Goal: Task Accomplishment & Management: Complete application form

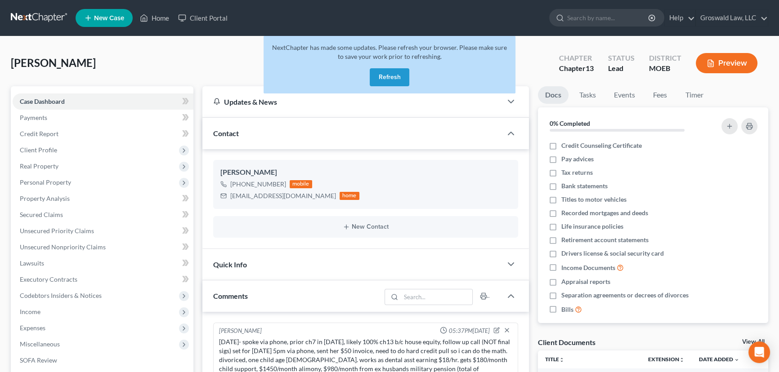
click at [214, 60] on div "[PERSON_NAME] Upgraded Chapter Chapter 13 Status Lead District MOEB Preview" at bounding box center [389, 66] width 757 height 39
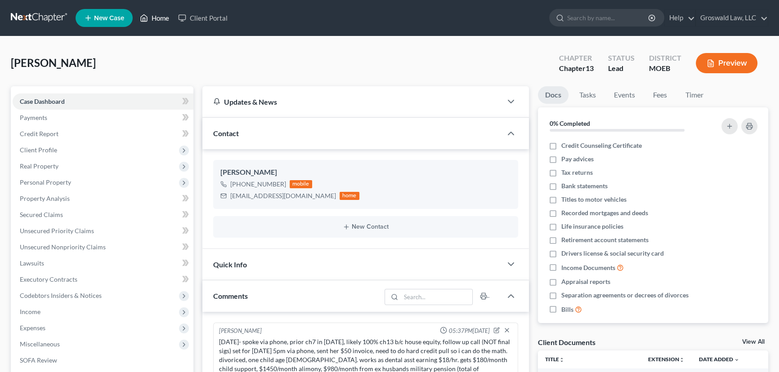
click at [163, 19] on link "Home" at bounding box center [154, 18] width 38 height 16
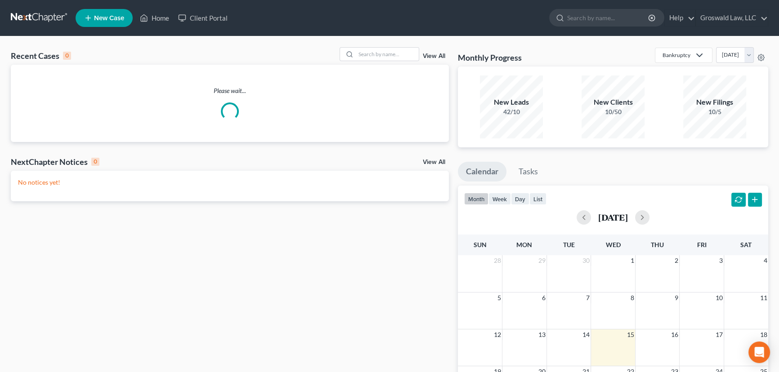
click at [394, 62] on div "Recent Cases 0 View All" at bounding box center [230, 56] width 438 height 18
click at [392, 58] on input "search" at bounding box center [387, 54] width 63 height 13
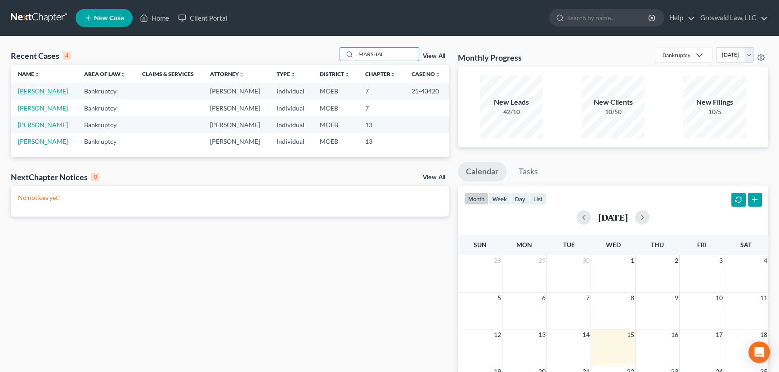
type input "MARSHAL"
click at [57, 90] on link "Marshall, Angela" at bounding box center [43, 91] width 50 height 8
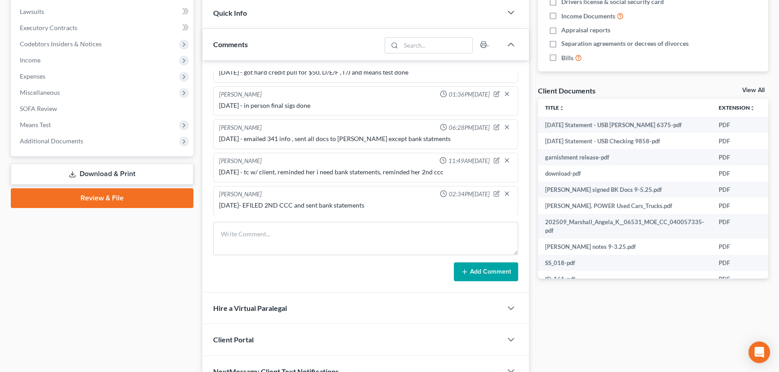
scroll to position [286, 0]
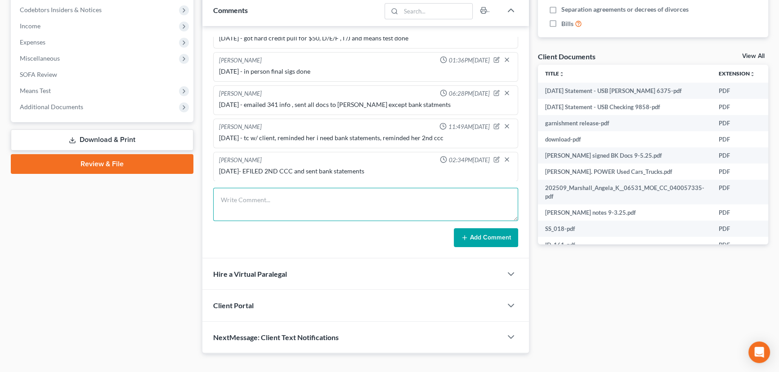
click at [320, 199] on textarea at bounding box center [365, 204] width 305 height 33
type textarea "10/15/25- spoke w/ client, wants to come into office for 341 on 10/17 but i can…"
click at [490, 237] on button "Add Comment" at bounding box center [486, 237] width 64 height 19
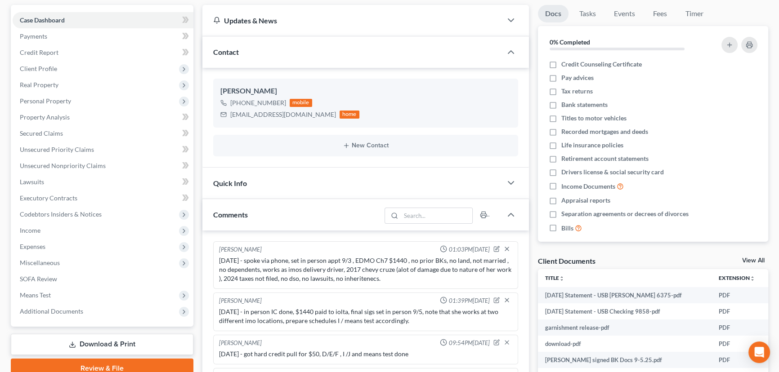
scroll to position [0, 0]
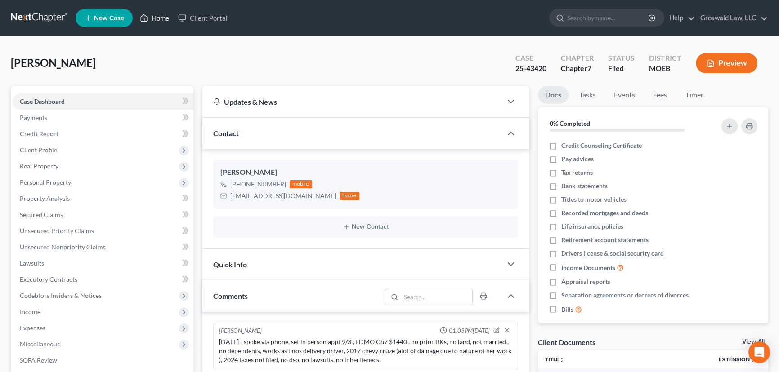
click at [154, 14] on link "Home" at bounding box center [154, 18] width 38 height 16
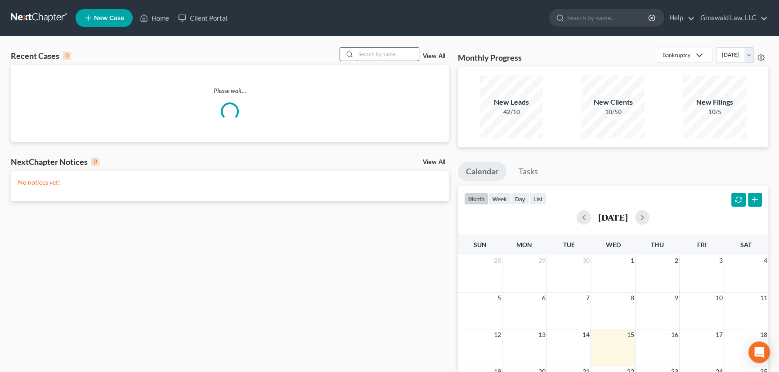
click at [375, 55] on input "search" at bounding box center [387, 54] width 63 height 13
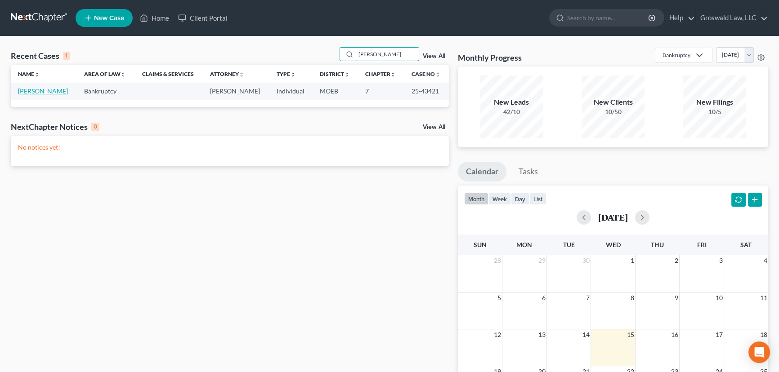
type input "parezo"
click at [63, 94] on link "Parezo, Jonathan" at bounding box center [43, 91] width 50 height 8
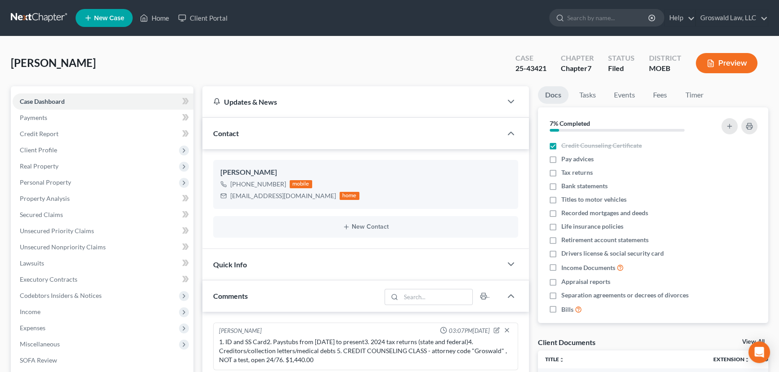
scroll to position [406, 0]
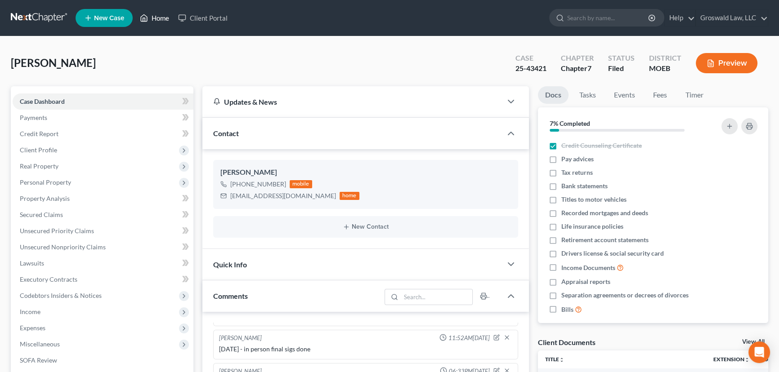
click at [148, 18] on icon at bounding box center [144, 18] width 8 height 11
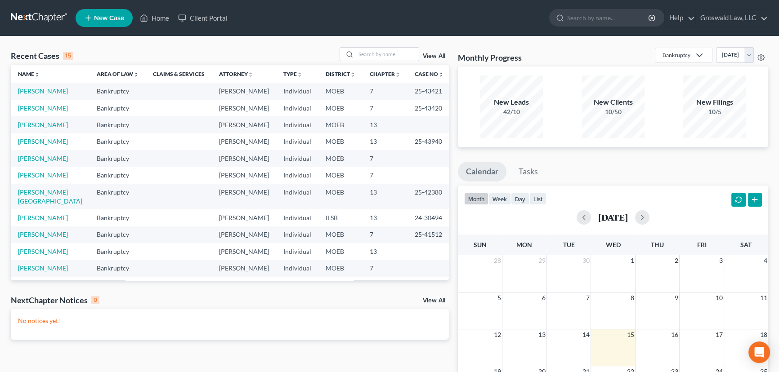
click at [105, 21] on span "New Case" at bounding box center [109, 18] width 30 height 7
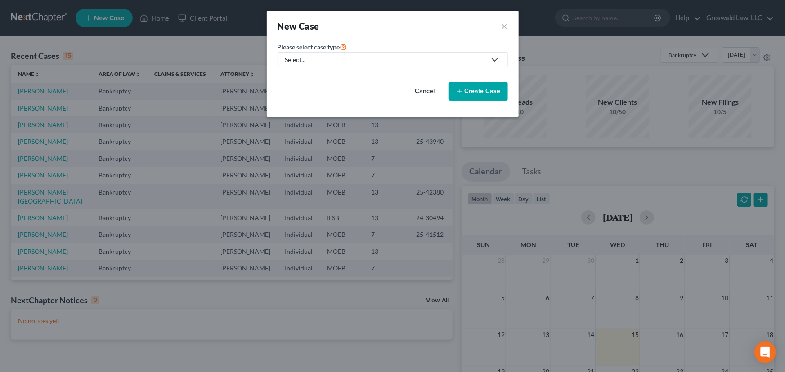
click at [310, 58] on div "Select..." at bounding box center [385, 59] width 201 height 9
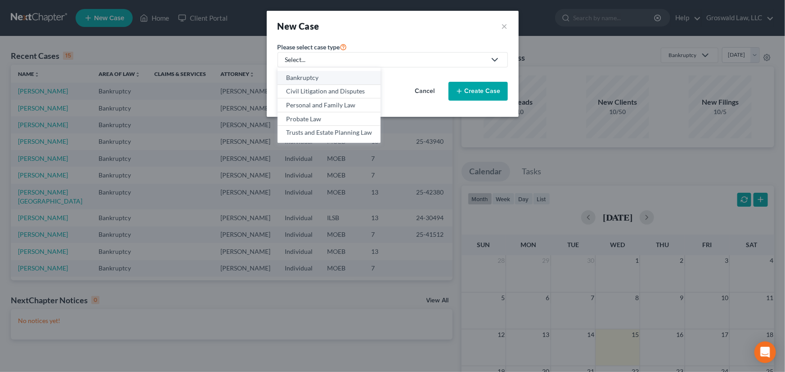
click at [311, 78] on div "Bankruptcy" at bounding box center [329, 77] width 86 height 9
select select "45"
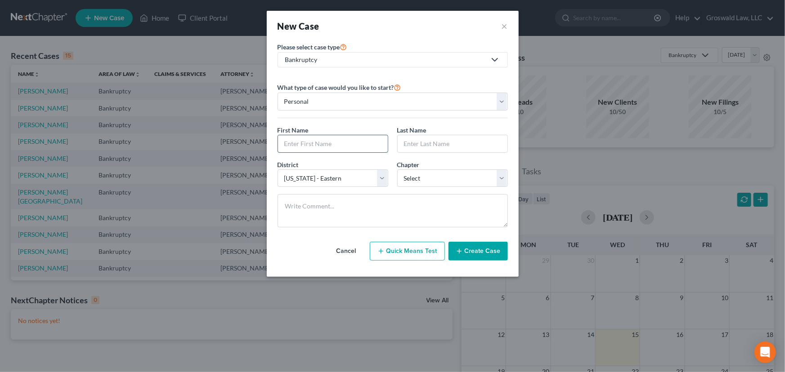
click at [313, 141] on input "text" at bounding box center [333, 143] width 110 height 17
type input "Yvette"
type input "Green"
click at [428, 176] on select "Select 7 11 12 13" at bounding box center [452, 178] width 111 height 18
select select "0"
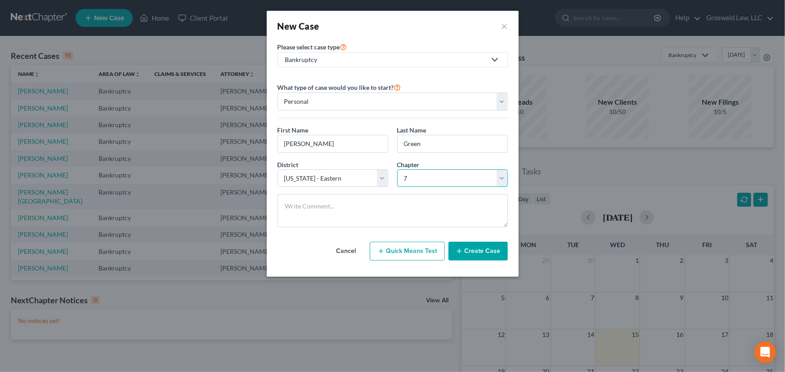
click at [397, 169] on select "Select 7 11 12 13" at bounding box center [452, 178] width 111 height 18
click at [481, 252] on button "Create Case" at bounding box center [477, 251] width 59 height 19
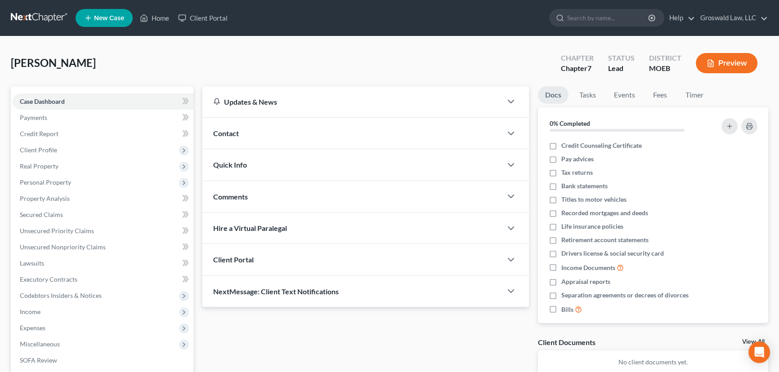
click at [355, 128] on div "Contact" at bounding box center [351, 133] width 299 height 31
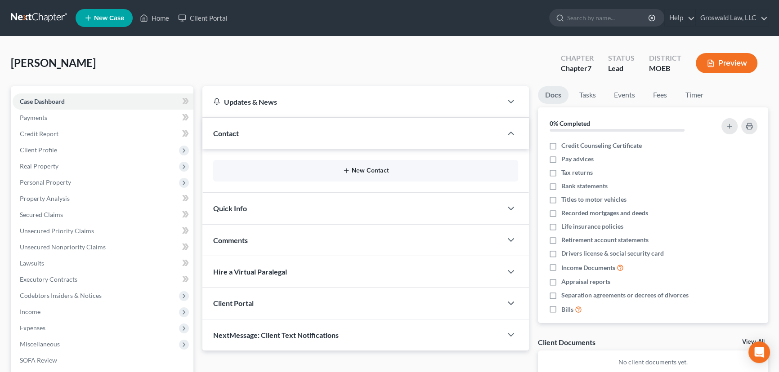
click at [380, 168] on button "New Contact" at bounding box center [365, 170] width 290 height 7
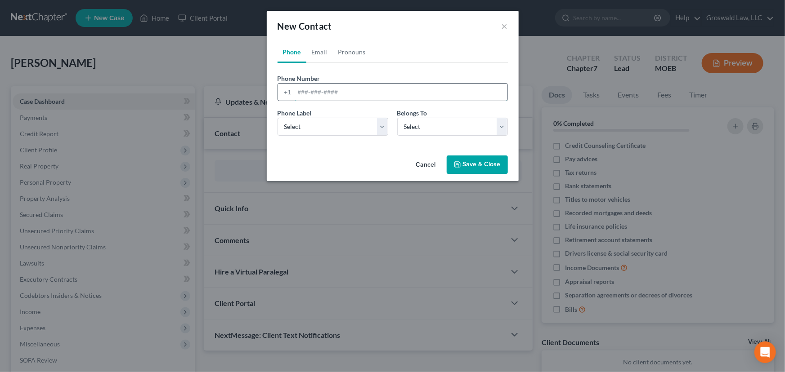
click at [332, 99] on input "tel" at bounding box center [400, 92] width 213 height 17
type input "314-706-8104"
select select "0"
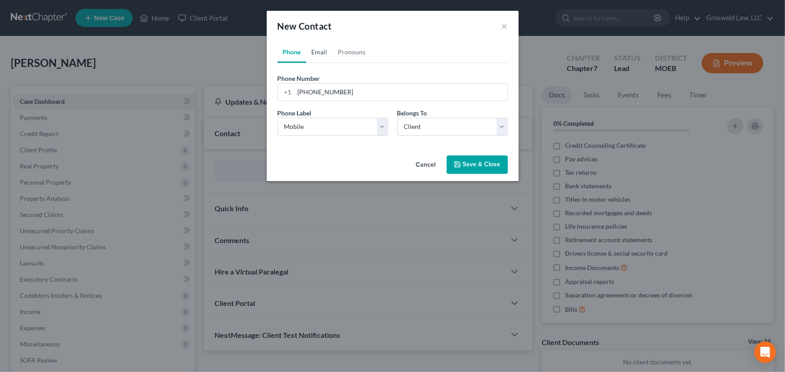
click at [319, 52] on link "Email" at bounding box center [319, 52] width 27 height 22
click at [328, 93] on input "email" at bounding box center [400, 92] width 213 height 17
type input "yvettegreen2020@yahoo.com"
click at [321, 126] on select "Select Home Work Other" at bounding box center [332, 127] width 111 height 18
select select "0"
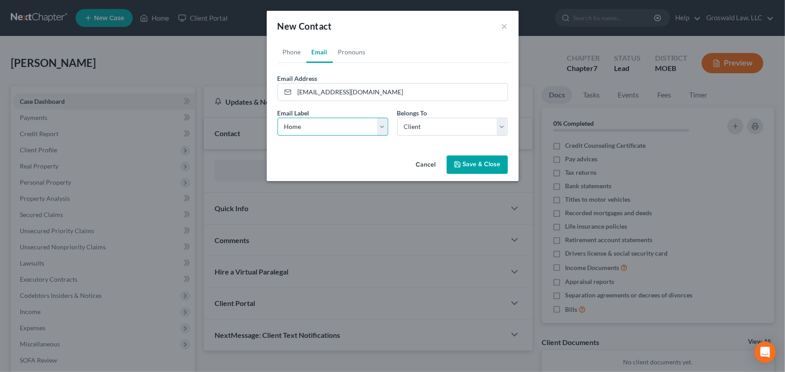
click at [277, 118] on select "Select Home Work Other" at bounding box center [332, 127] width 111 height 18
click at [469, 165] on button "Save & Close" at bounding box center [476, 165] width 61 height 19
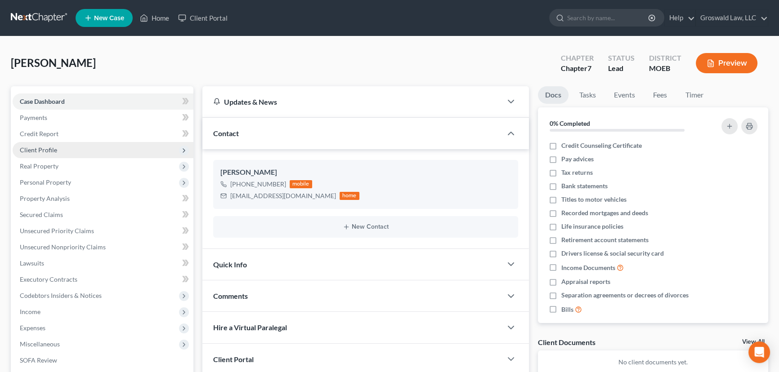
click at [24, 147] on span "Client Profile" at bounding box center [38, 150] width 37 height 8
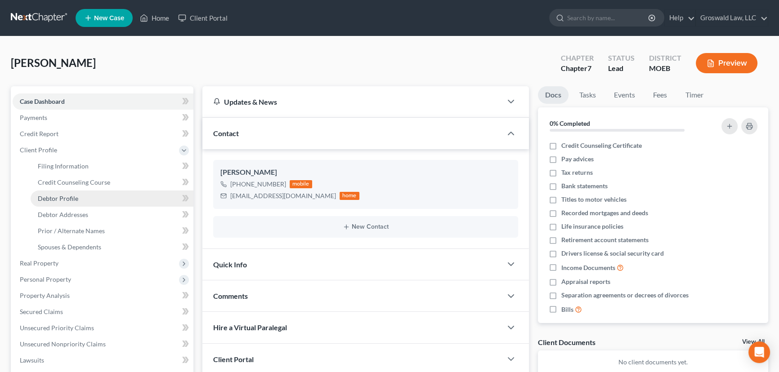
click at [71, 196] on span "Debtor Profile" at bounding box center [58, 199] width 40 height 8
select select "0"
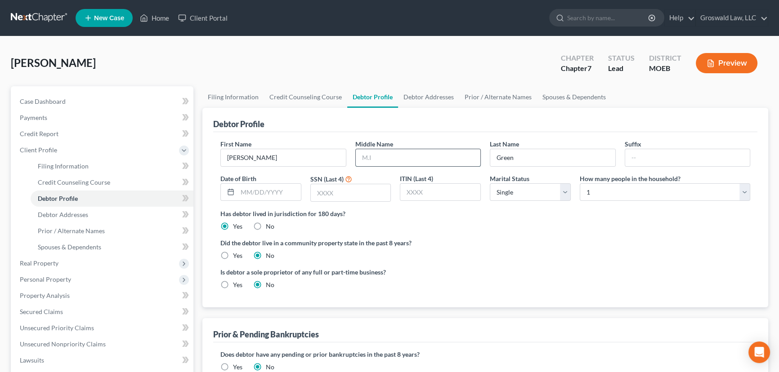
click at [366, 161] on input "text" at bounding box center [418, 157] width 125 height 17
type input "Annette"
click at [417, 120] on div "Debtor Profile" at bounding box center [485, 120] width 544 height 24
click at [427, 98] on link "Debtor Addresses" at bounding box center [428, 97] width 61 height 22
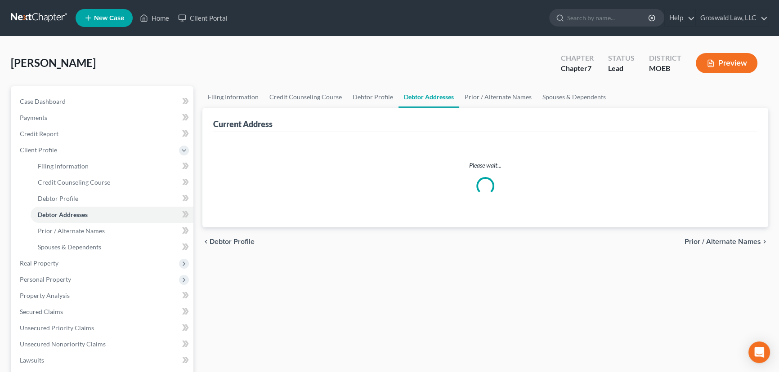
select select "0"
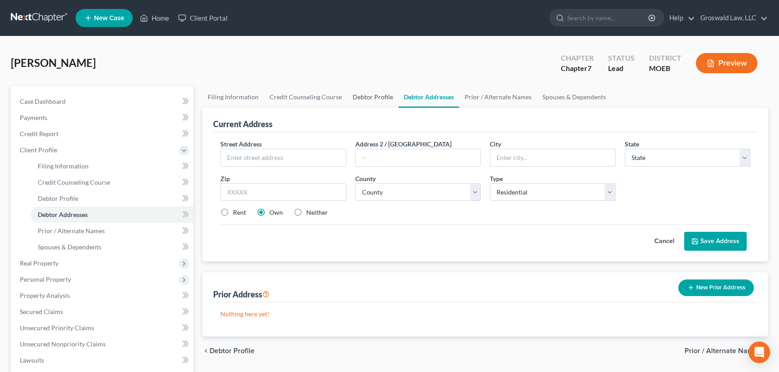
click at [360, 97] on link "Debtor Profile" at bounding box center [372, 97] width 51 height 22
select select "0"
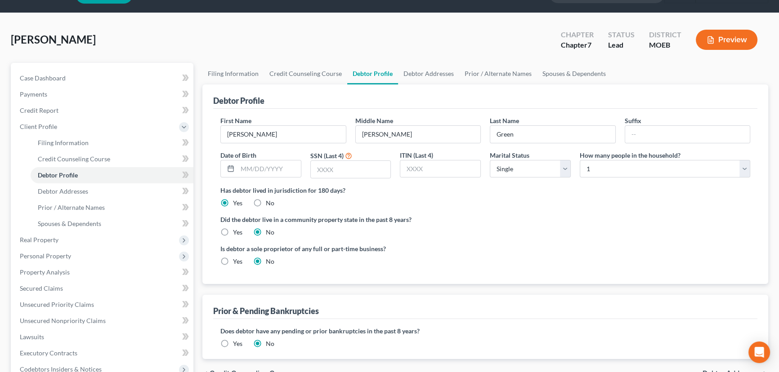
scroll to position [218, 0]
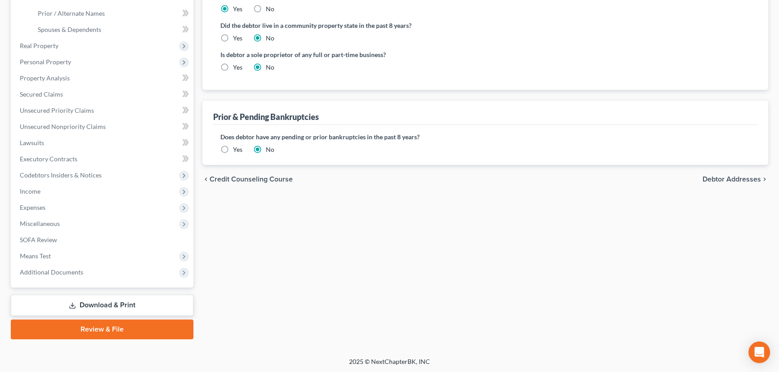
click at [233, 147] on label "Yes" at bounding box center [237, 149] width 9 height 9
click at [236, 147] on input "Yes" at bounding box center [239, 148] width 6 height 6
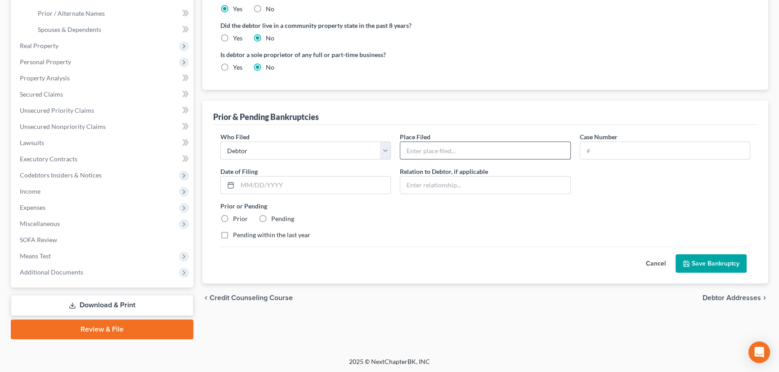
click at [438, 147] on input "text" at bounding box center [484, 150] width 169 height 17
type input "Eastern District Missouri`"
type input "22-43639"
type input "11/20/2022"
click at [664, 154] on input "22-43639" at bounding box center [664, 150] width 169 height 17
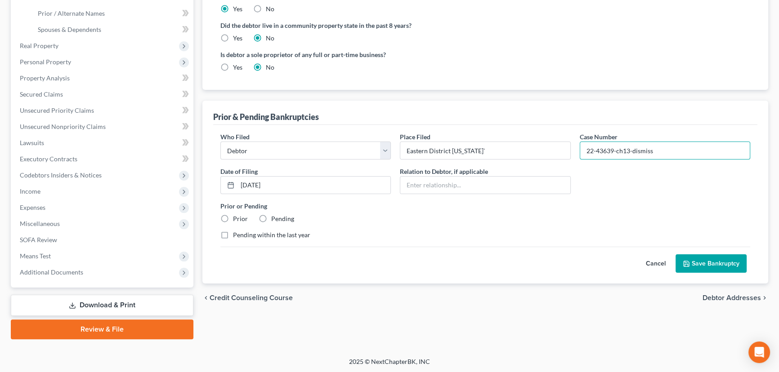
type input "22-43639-ch13-dismiss"
click at [233, 215] on label "Prior" at bounding box center [240, 218] width 15 height 9
click at [236, 215] on input "Prior" at bounding box center [239, 217] width 6 height 6
radio input "true"
click at [236, 234] on label "Pending within the last year" at bounding box center [271, 235] width 77 height 9
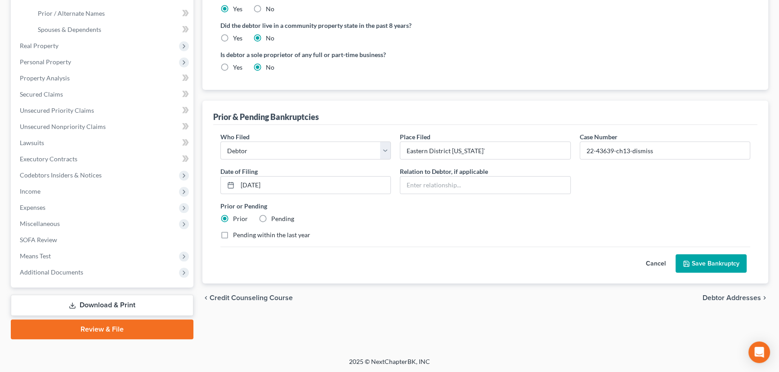
click at [236, 234] on input "Pending within the last year" at bounding box center [239, 234] width 6 height 6
checkbox input "true"
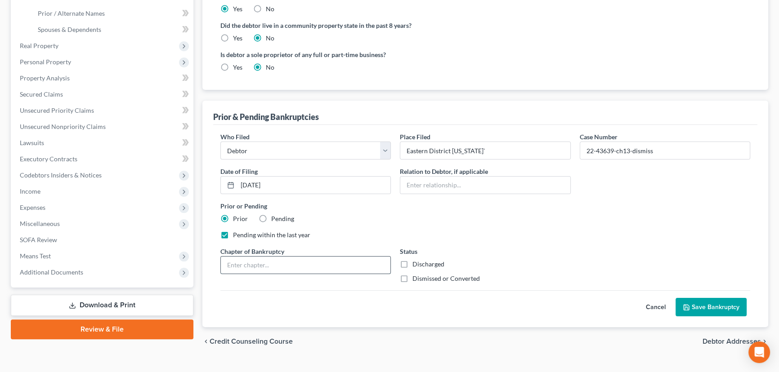
click at [302, 265] on input "text" at bounding box center [305, 265] width 169 height 17
type input "13"
click at [415, 279] on label "Dismissed or Converted" at bounding box center [445, 278] width 67 height 9
click at [416, 279] on input "Dismissed or Converted" at bounding box center [419, 277] width 6 height 6
checkbox input "true"
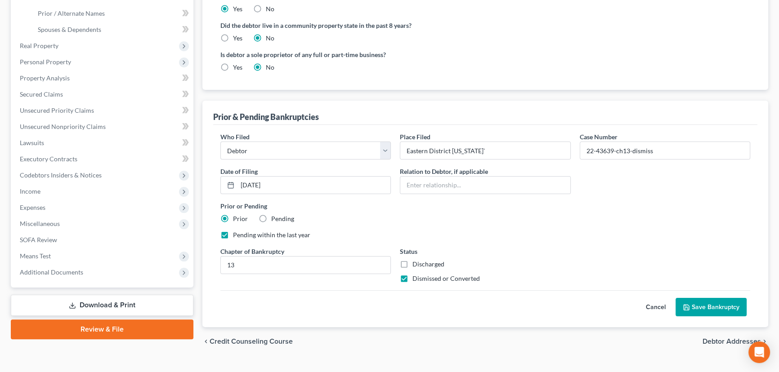
click at [717, 311] on button "Save Bankruptcy" at bounding box center [710, 307] width 71 height 19
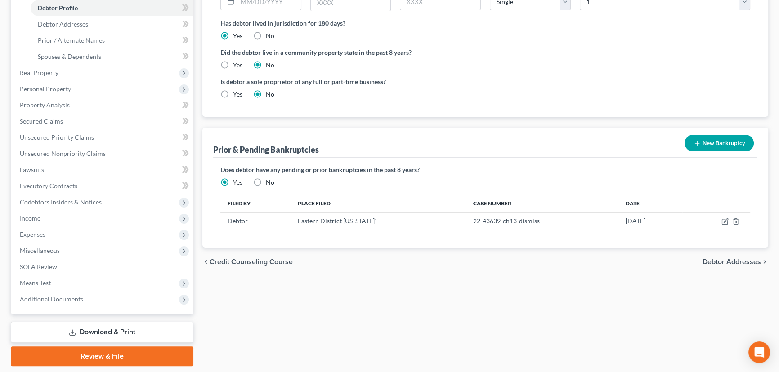
scroll to position [54, 0]
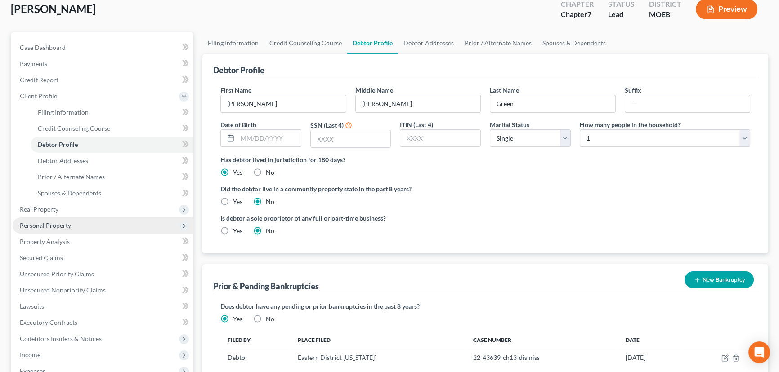
click at [42, 223] on span "Personal Property" at bounding box center [45, 226] width 51 height 8
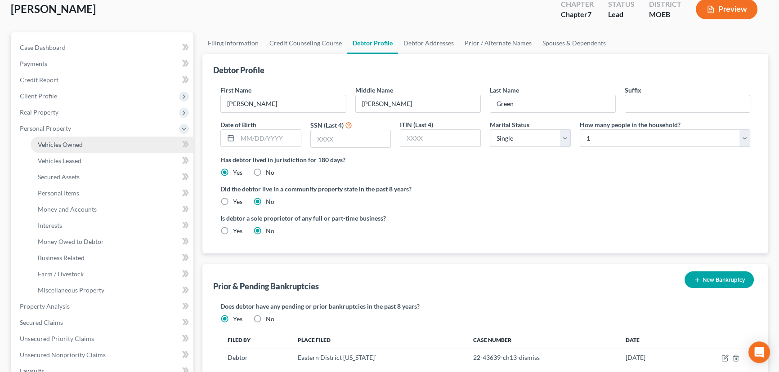
click at [72, 139] on link "Vehicles Owned" at bounding box center [112, 145] width 163 height 16
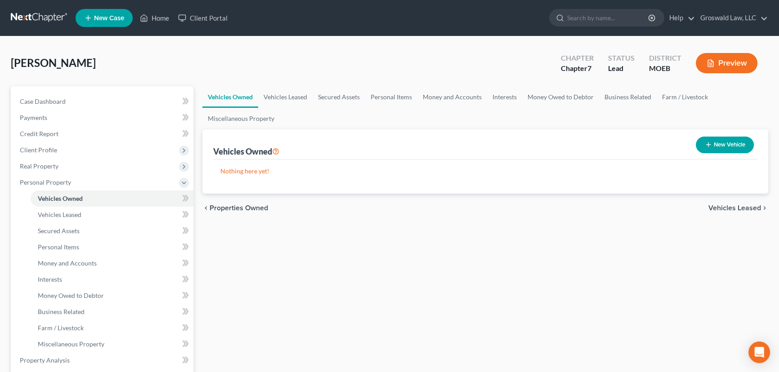
click at [709, 145] on icon "button" at bounding box center [707, 144] width 7 height 7
select select "0"
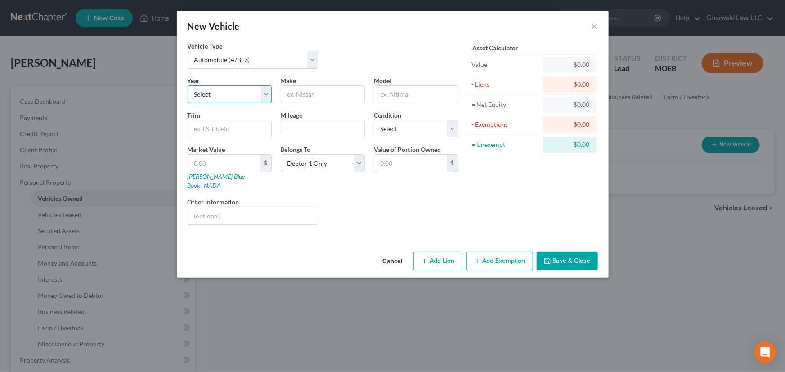
click at [201, 100] on select "Select 2026 2025 2024 2023 2022 2021 2020 2019 2018 2017 2016 2015 2014 2013 20…" at bounding box center [229, 94] width 84 height 18
select select "10"
click at [187, 85] on select "Select 2026 2025 2024 2023 2022 2021 2020 2019 2018 2017 2016 2015 2014 2013 20…" at bounding box center [229, 94] width 84 height 18
click at [303, 93] on input "text" at bounding box center [322, 94] width 83 height 17
type input "Lexus"
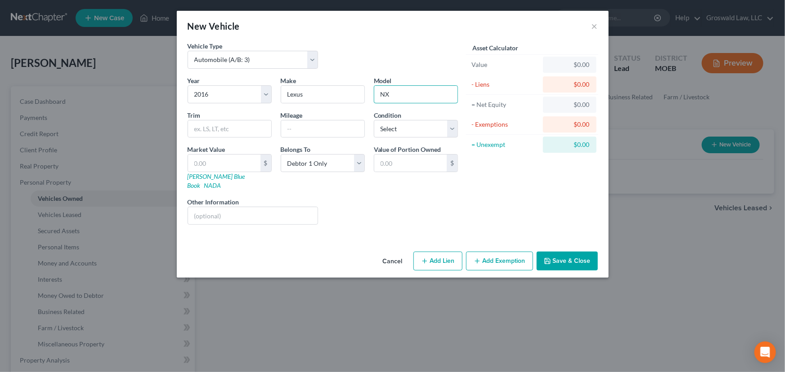
type input "NX"
click at [439, 252] on button "Add Lien" at bounding box center [437, 261] width 49 height 19
select select "0"
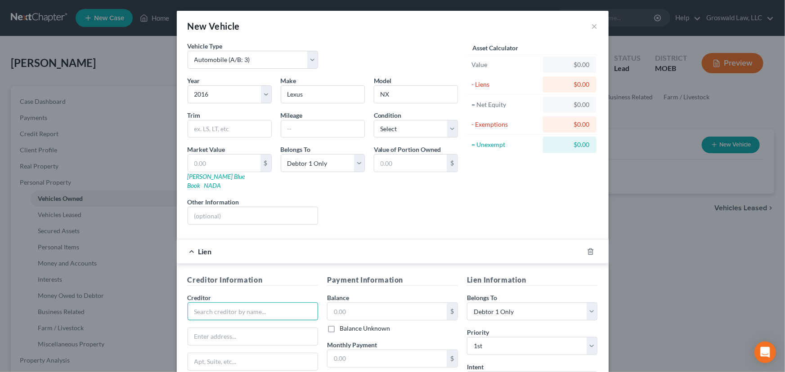
click at [214, 303] on input "text" at bounding box center [252, 312] width 131 height 18
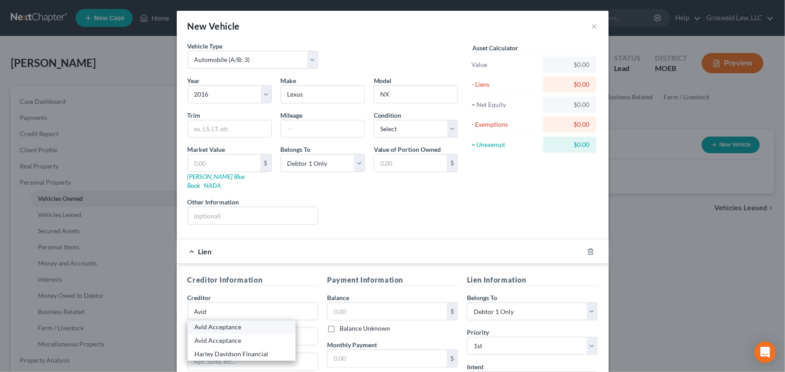
click at [218, 323] on div "Avid Acceptance" at bounding box center [242, 327] width 94 height 9
type input "Avid Acceptance"
type input "PO Box 734528"
type input "Dallas"
select select "45"
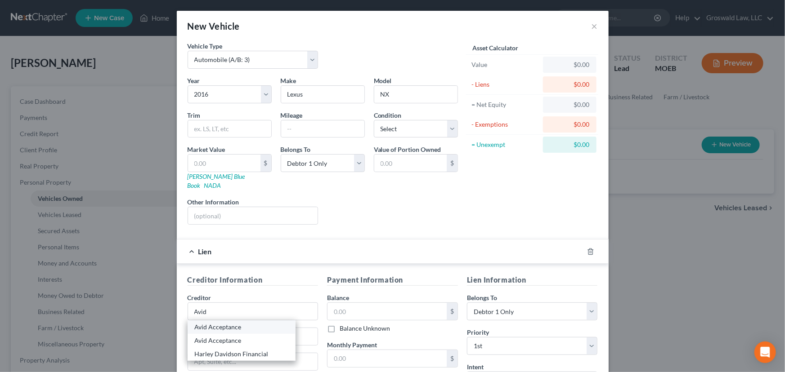
type input "75373"
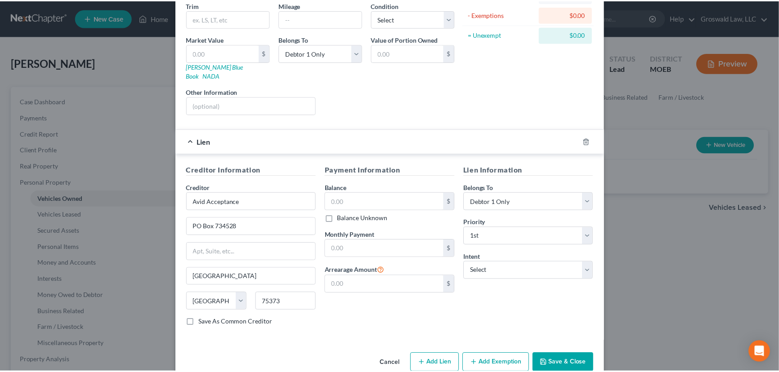
scroll to position [118, 0]
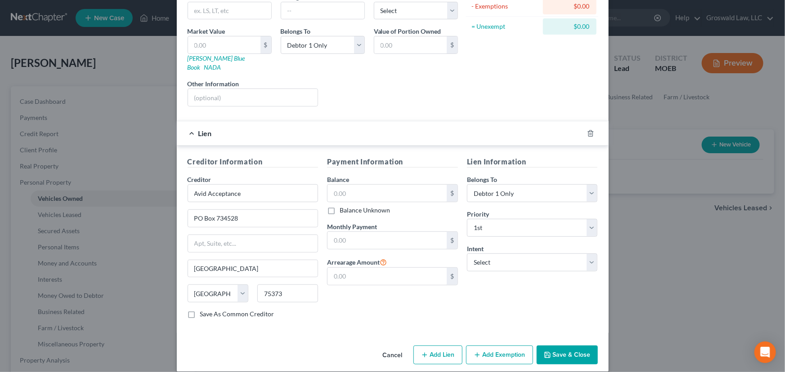
click at [557, 346] on button "Save & Close" at bounding box center [566, 355] width 61 height 19
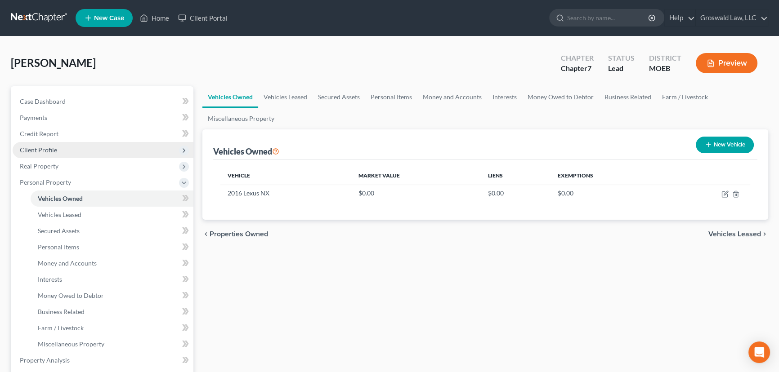
click at [32, 148] on span "Client Profile" at bounding box center [38, 150] width 37 height 8
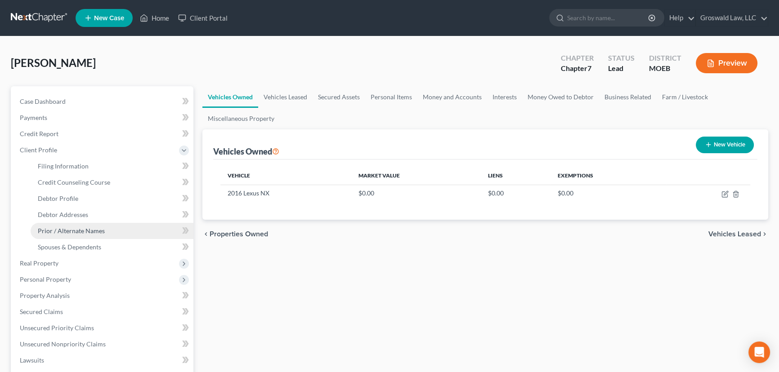
click at [67, 232] on span "Prior / Alternate Names" at bounding box center [71, 231] width 67 height 8
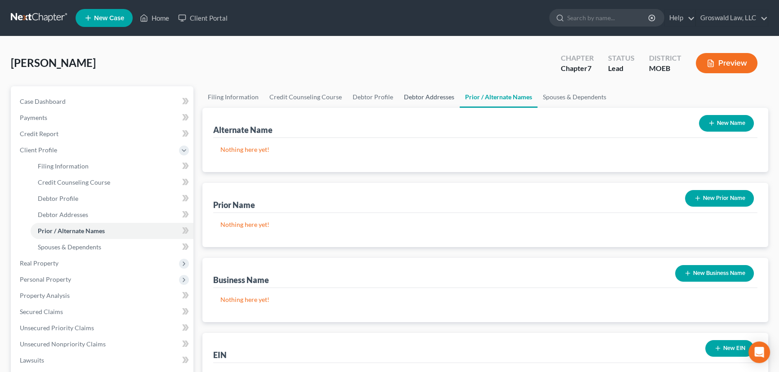
click at [409, 94] on link "Debtor Addresses" at bounding box center [428, 97] width 61 height 22
select select "0"
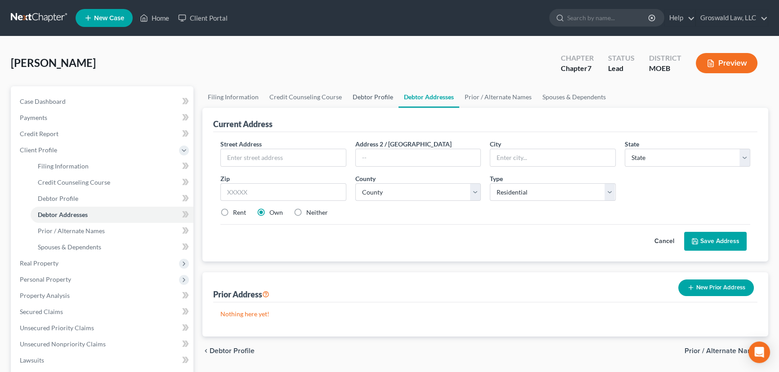
click at [364, 94] on link "Debtor Profile" at bounding box center [372, 97] width 51 height 22
select select "0"
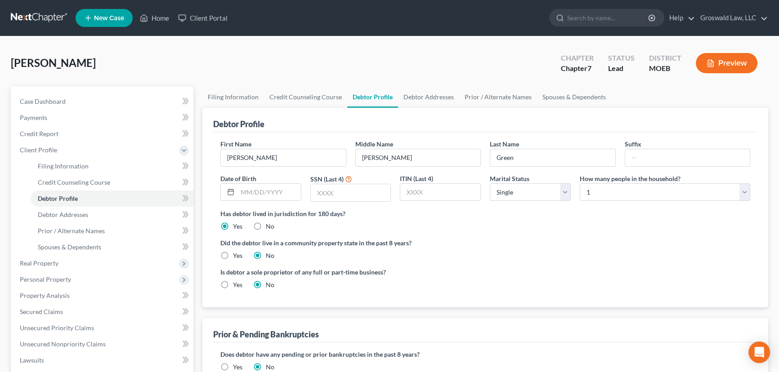
radio input "true"
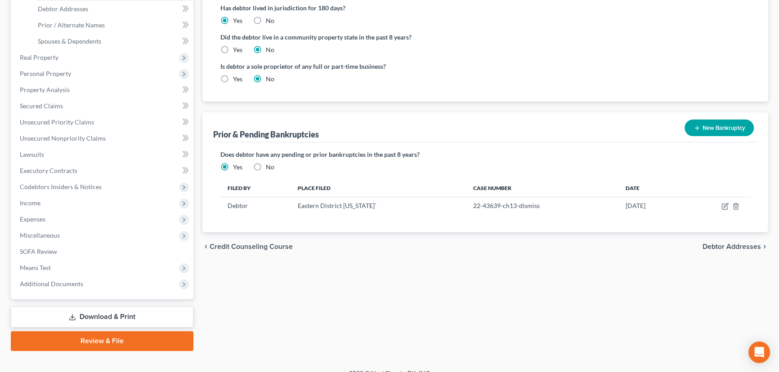
scroll to position [218, 0]
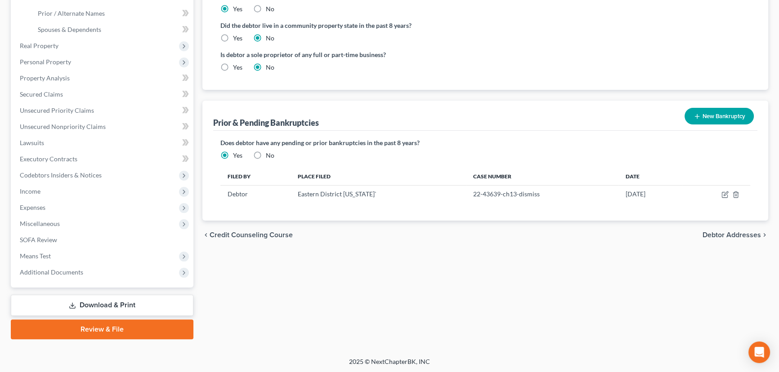
click at [703, 113] on button "New Bankruptcy" at bounding box center [718, 116] width 69 height 17
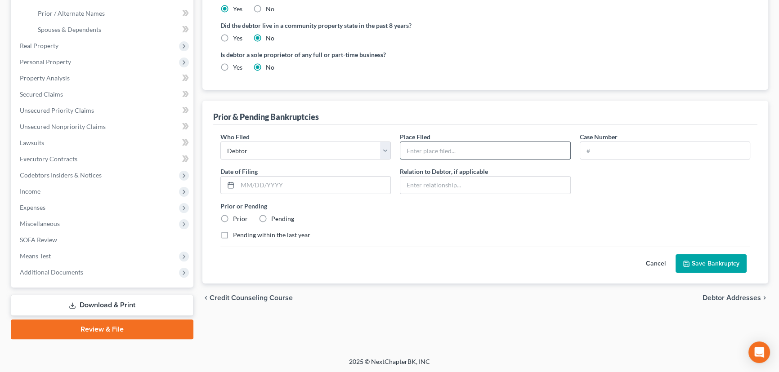
click at [430, 149] on input "text" at bounding box center [484, 150] width 169 height 17
type input "Q"
type input "Wisconsin"
click at [601, 147] on input "text" at bounding box center [664, 150] width 169 height 17
paste input "19-23924"
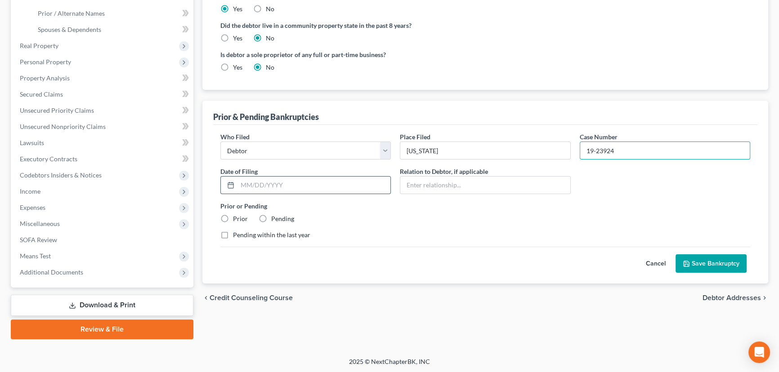
type input "19-23924"
click at [310, 180] on input "text" at bounding box center [313, 185] width 153 height 17
type input "04/25/2019"
click at [233, 217] on label "Prior" at bounding box center [240, 218] width 15 height 9
click at [236, 217] on input "Prior" at bounding box center [239, 217] width 6 height 6
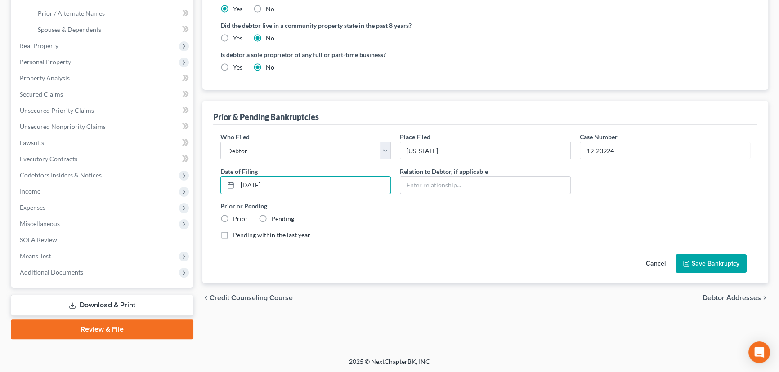
radio input "true"
click at [699, 265] on button "Save Bankruptcy" at bounding box center [710, 263] width 71 height 19
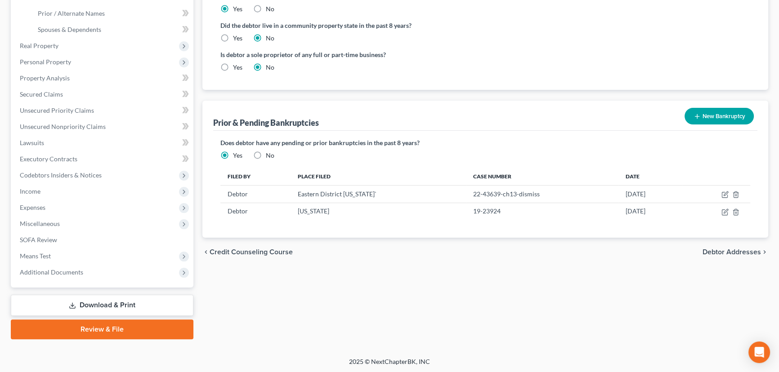
scroll to position [0, 0]
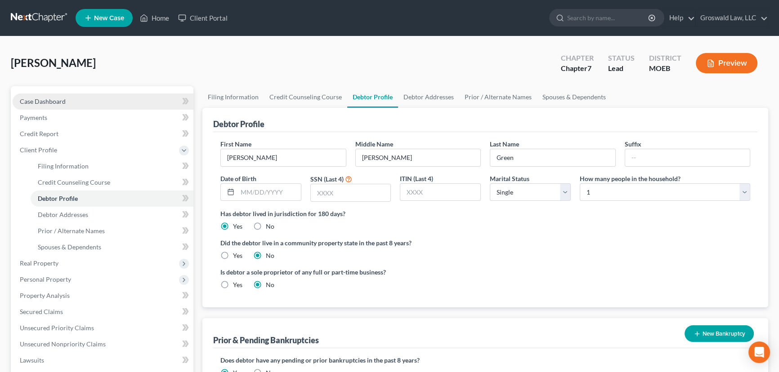
click at [103, 99] on link "Case Dashboard" at bounding box center [103, 102] width 181 height 16
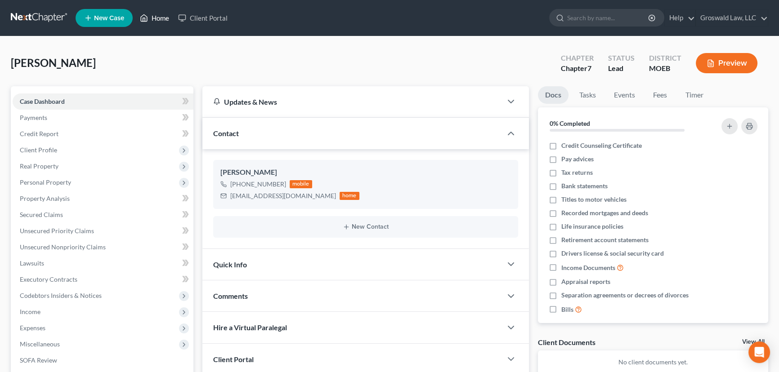
click at [145, 20] on polyline at bounding box center [144, 20] width 2 height 4
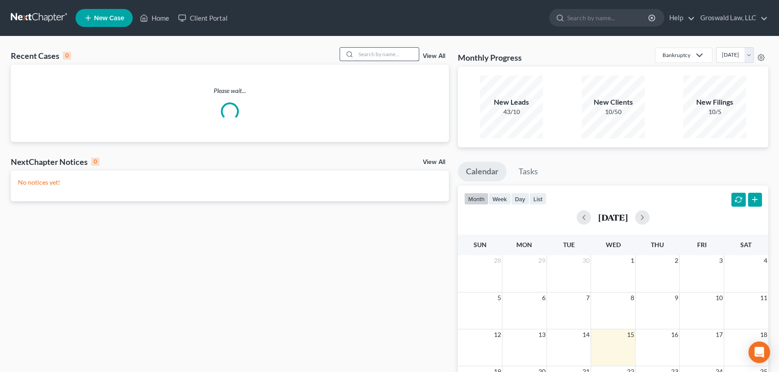
click at [370, 53] on input "search" at bounding box center [387, 54] width 63 height 13
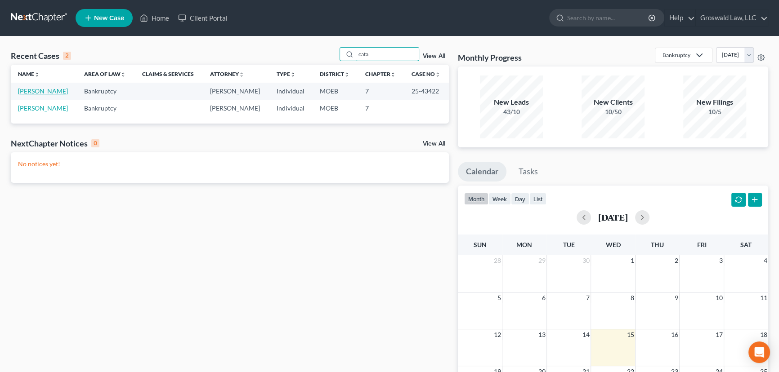
type input "cata"
click at [41, 91] on link "Catak, Melisa" at bounding box center [43, 91] width 50 height 8
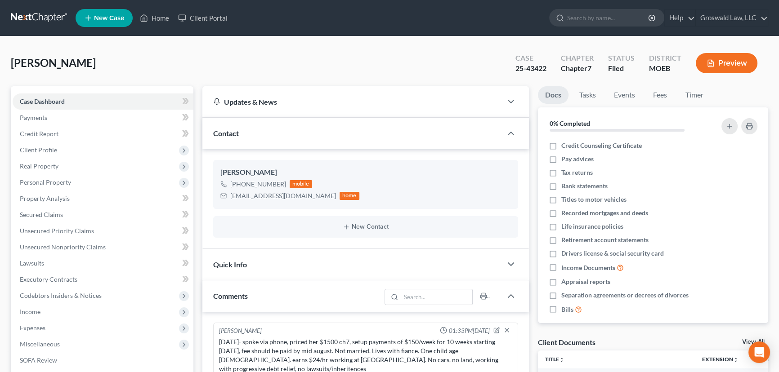
scroll to position [229, 0]
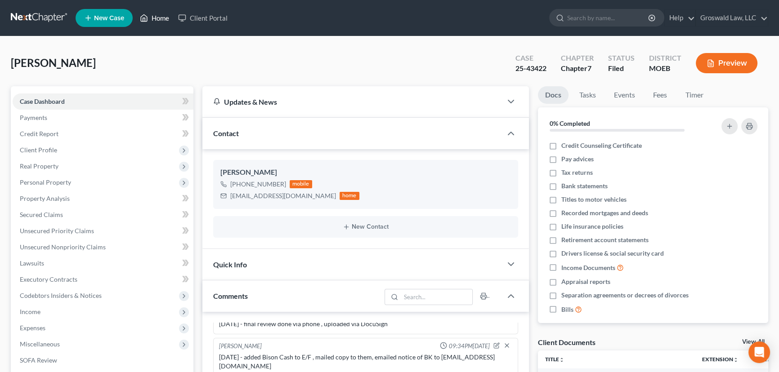
click at [154, 19] on link "Home" at bounding box center [154, 18] width 38 height 16
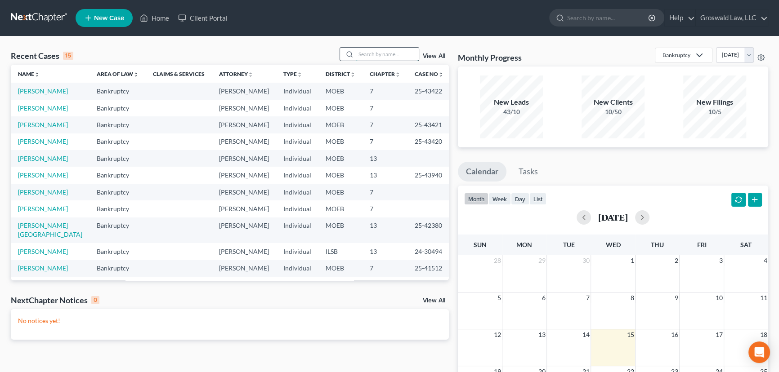
click at [366, 56] on input "search" at bounding box center [387, 54] width 63 height 13
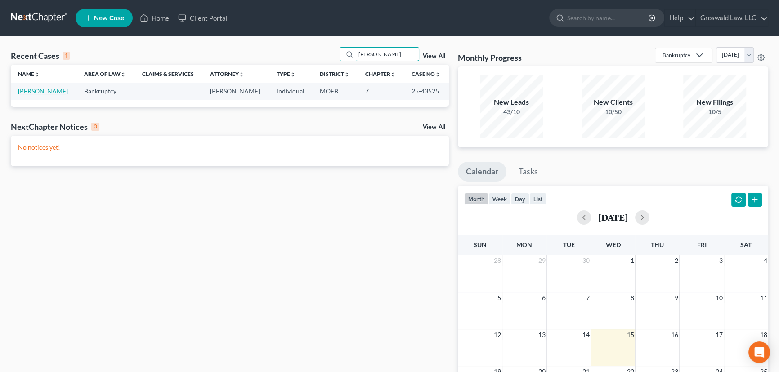
type input "shipp"
click at [28, 94] on link "Shipp, Amy" at bounding box center [43, 91] width 50 height 8
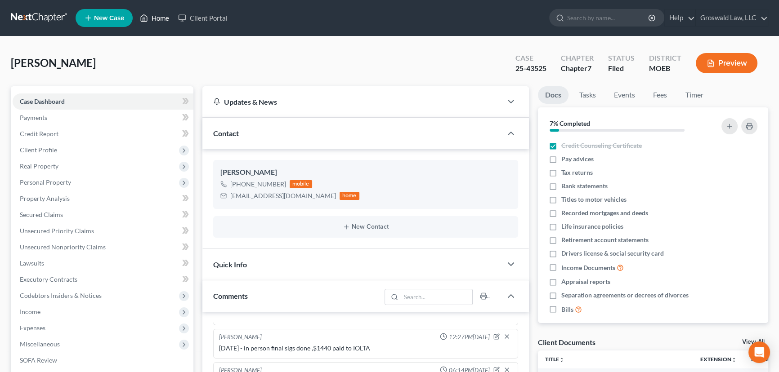
click at [158, 16] on link "Home" at bounding box center [154, 18] width 38 height 16
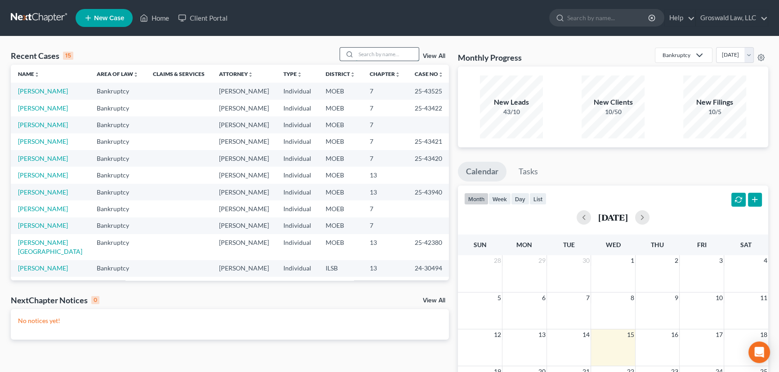
click at [366, 54] on input "search" at bounding box center [387, 54] width 63 height 13
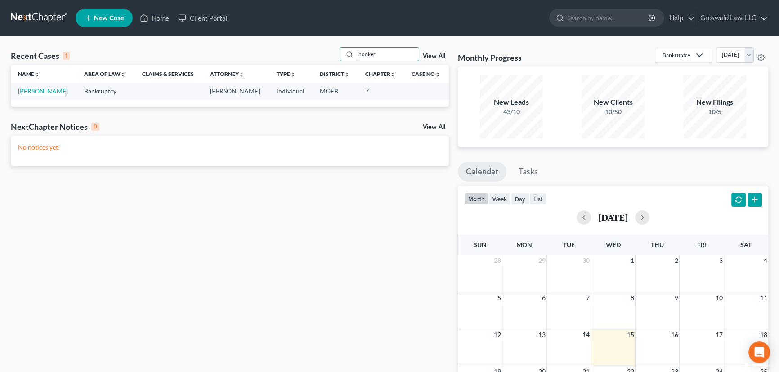
type input "hooker"
click at [50, 90] on link "Hooker, George" at bounding box center [43, 91] width 50 height 8
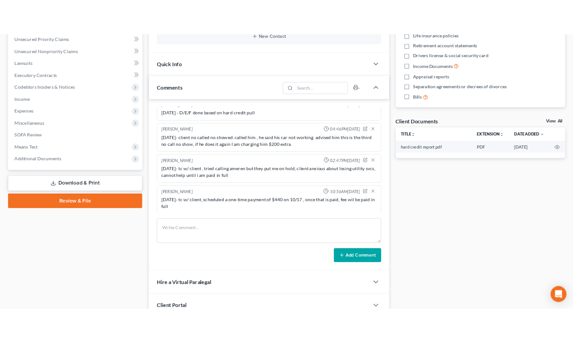
scroll to position [245, 0]
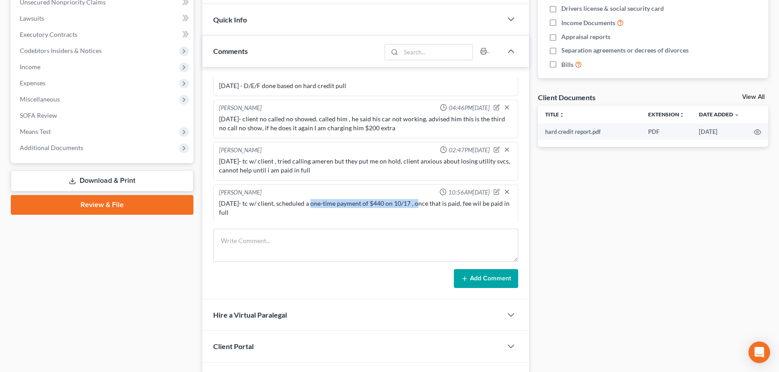
drag, startPoint x: 309, startPoint y: 201, endPoint x: 415, endPoint y: 200, distance: 105.2
click at [415, 200] on div "10/1/25- tc w/ client, scheduled a one-time payment of $440 on 10/17 , once tha…" at bounding box center [365, 208] width 293 height 18
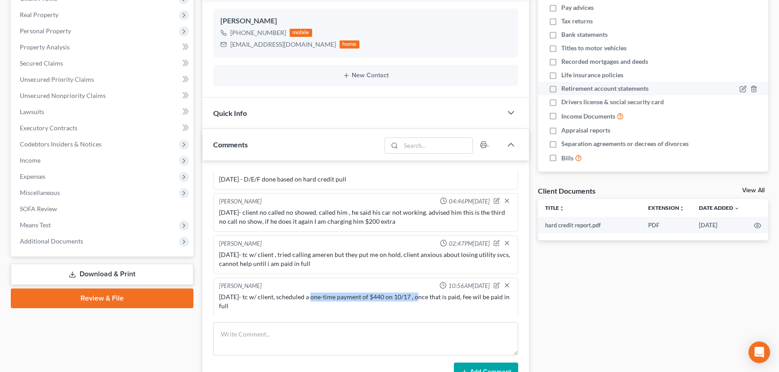
scroll to position [0, 0]
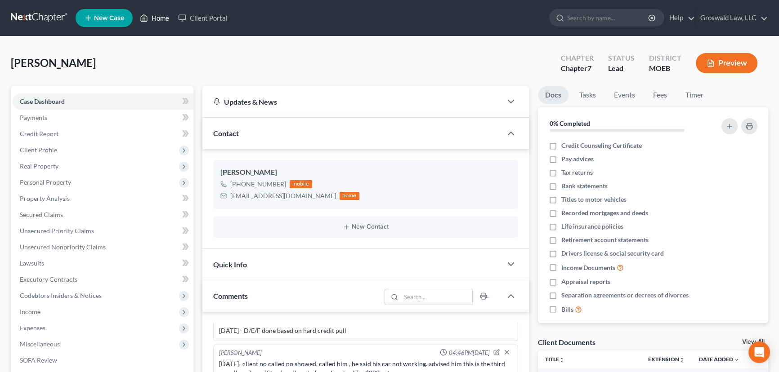
drag, startPoint x: 165, startPoint y: 22, endPoint x: 172, endPoint y: 21, distance: 7.2
click at [165, 22] on link "Home" at bounding box center [154, 18] width 38 height 16
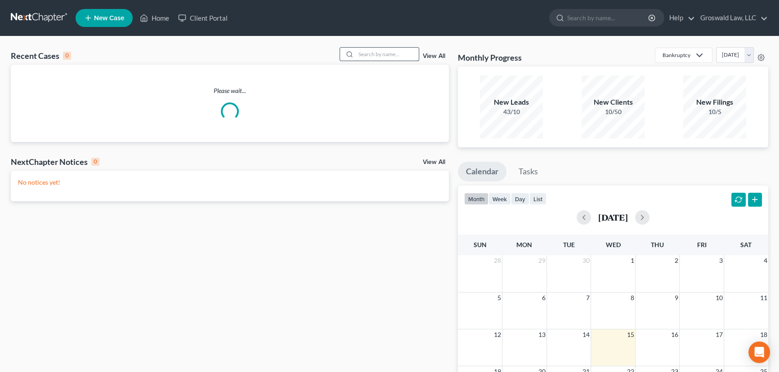
click at [385, 52] on input "search" at bounding box center [387, 54] width 63 height 13
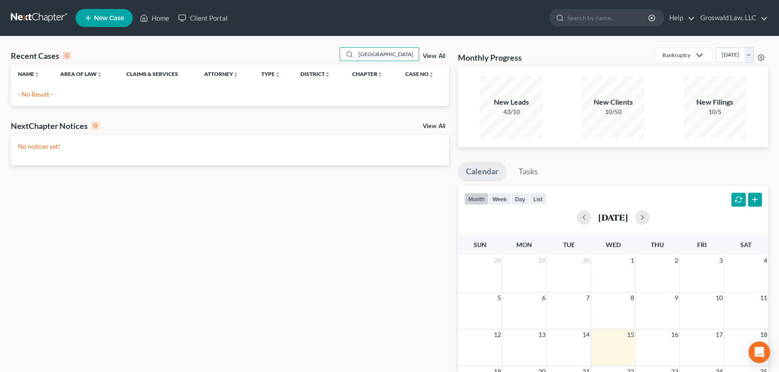
drag, startPoint x: 393, startPoint y: 58, endPoint x: 296, endPoint y: 63, distance: 97.2
click at [296, 63] on div "Recent Cases 0 camden View All" at bounding box center [230, 56] width 438 height 18
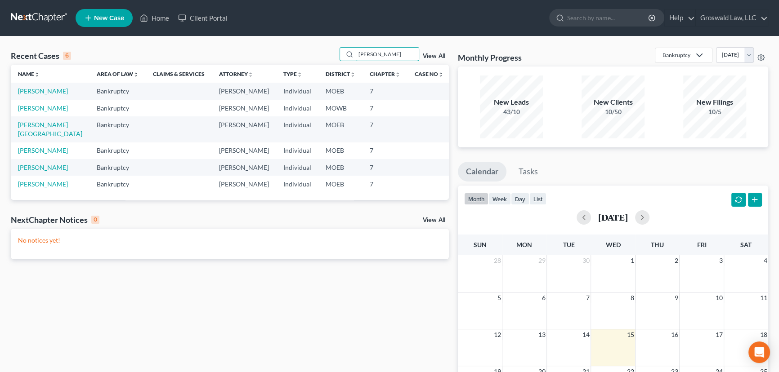
type input "thompson"
